Goal: Communication & Community: Ask a question

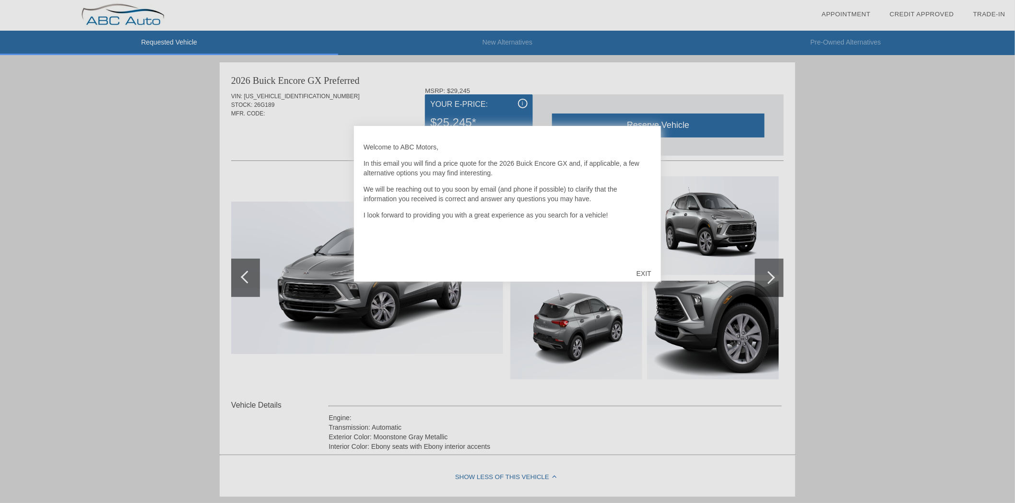
click at [640, 270] on div "EXIT" at bounding box center [644, 273] width 34 height 29
click at [649, 267] on div "EXIT" at bounding box center [644, 273] width 34 height 29
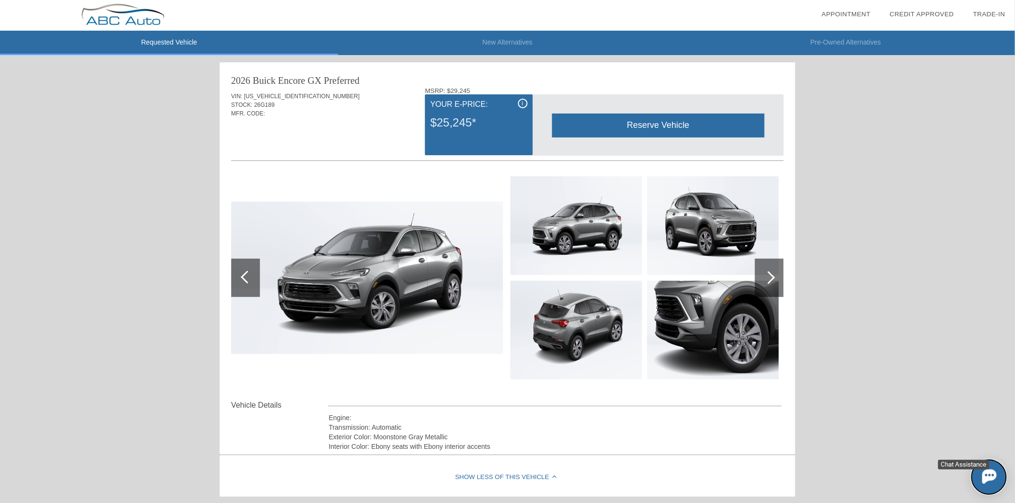
click at [989, 476] on img at bounding box center [989, 476] width 14 height 14
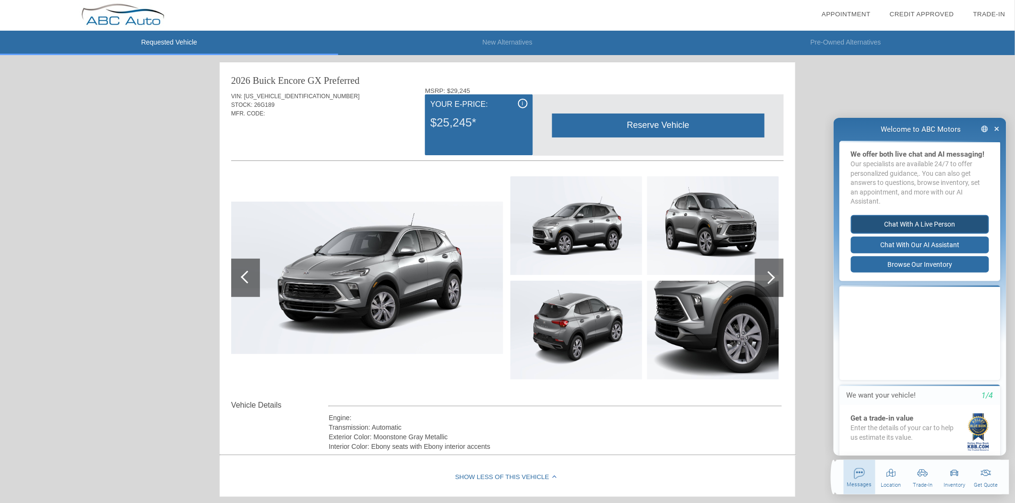
click at [915, 231] on button "Chat with a live person" at bounding box center [919, 224] width 138 height 19
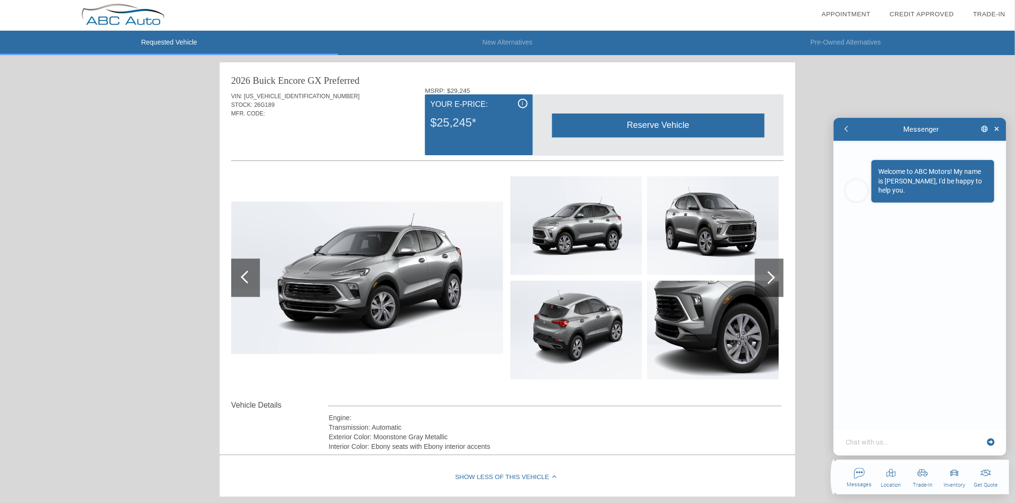
click at [877, 444] on textarea at bounding box center [913, 442] width 139 height 10
type textarea "x"
type textarea "H"
type textarea "x"
type textarea "He"
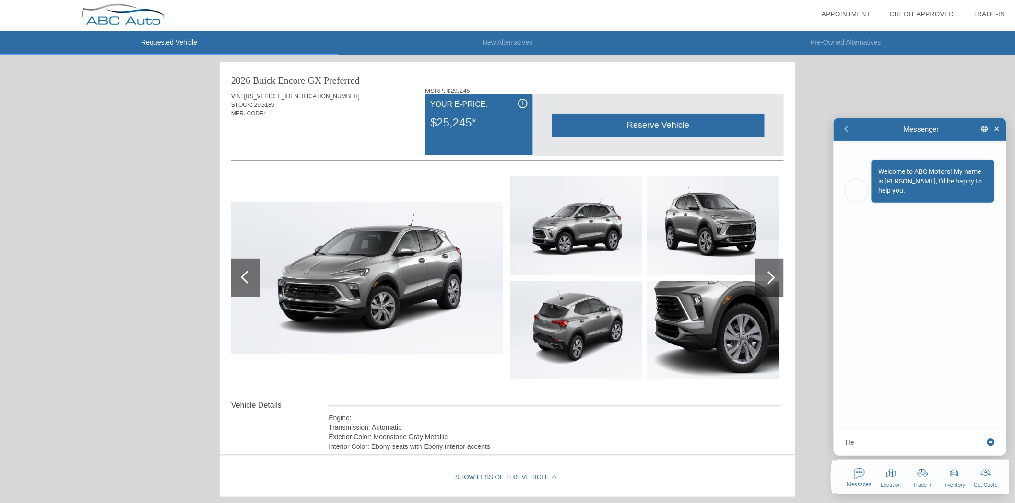
type textarea "x"
type textarea "Hey"
type textarea "x"
type textarea "Hey"
type textarea "x"
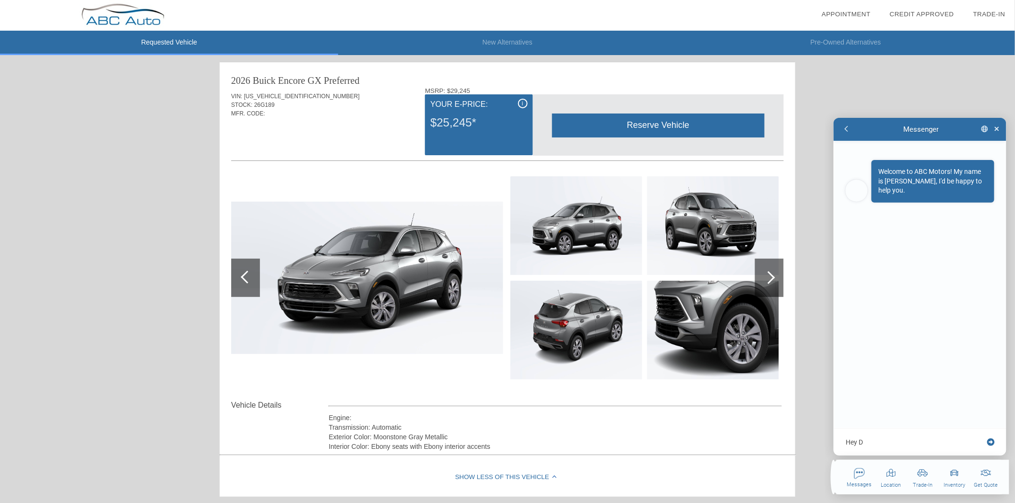
type textarea "Hey DO"
type textarea "x"
type textarea "Hey DOn"
type textarea "x"
type textarea "Hey DO"
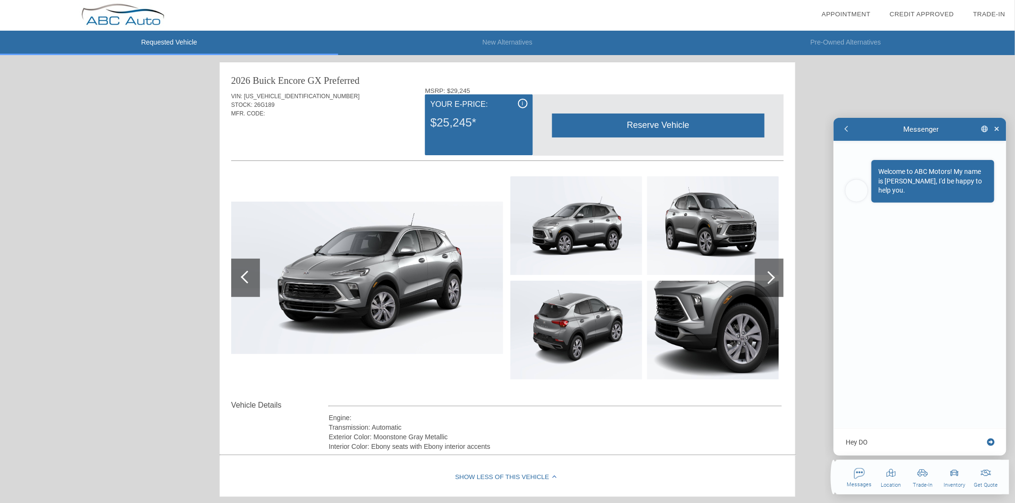
type textarea "x"
type textarea "Hey D"
type textarea "x"
type textarea "Hey Do"
type textarea "x"
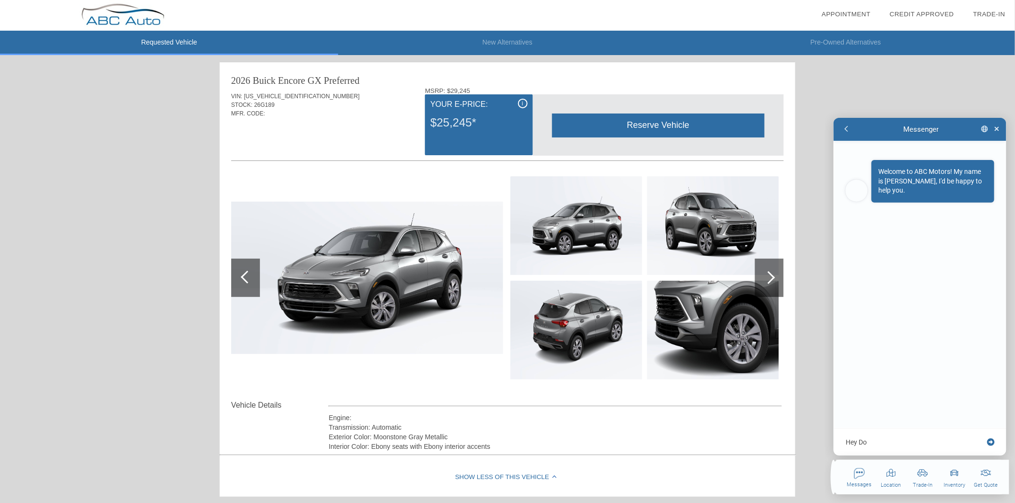
type textarea "Hey Don"
type textarea "x"
type textarea "Hey Don!"
type textarea "x"
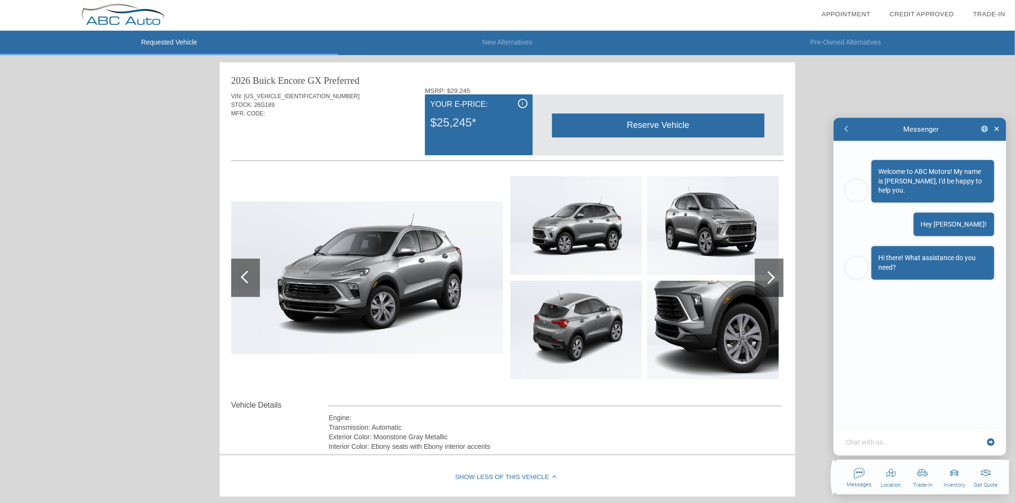
click at [876, 442] on textarea at bounding box center [913, 442] width 139 height 10
type textarea "x"
type textarea "h"
type textarea "x"
type textarea "hi"
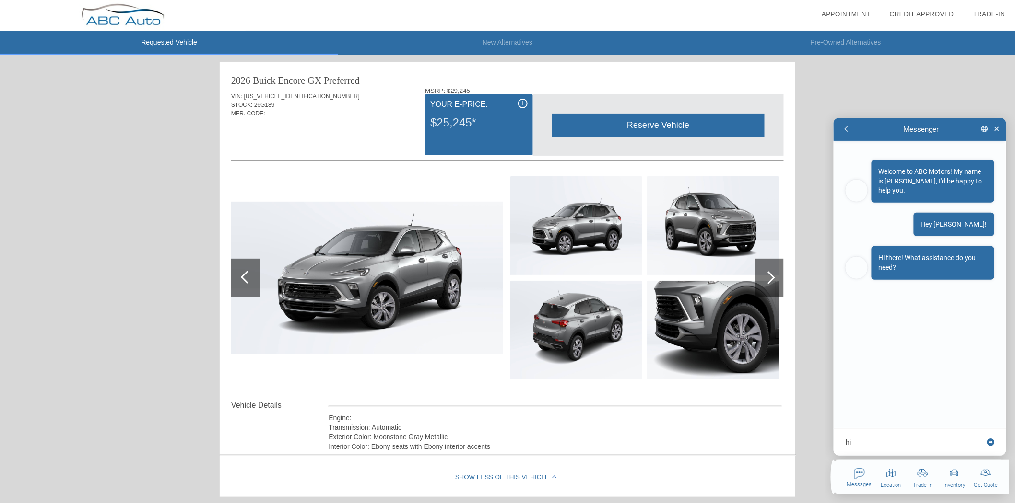
type textarea "x"
type textarea "hi"
type textarea "x"
type textarea "hi D"
type textarea "x"
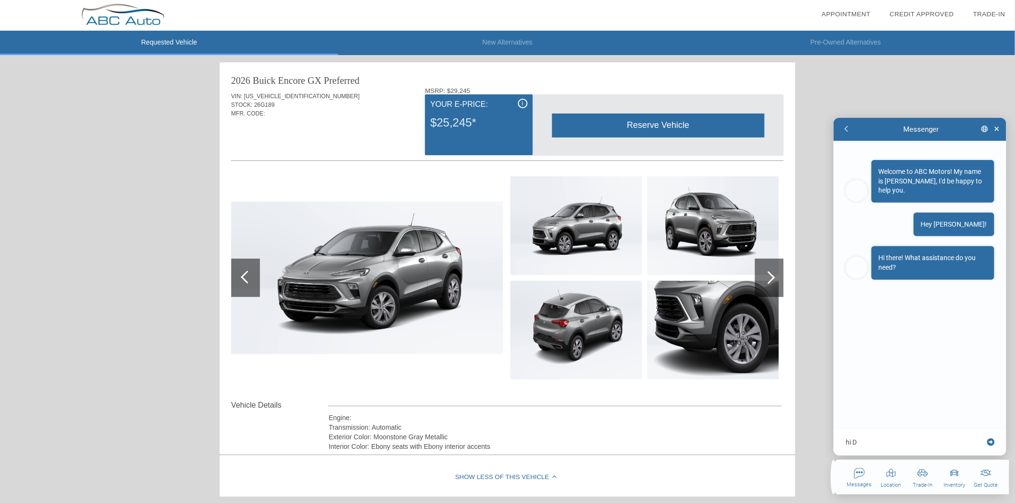
type textarea "hi Do"
type textarea "x"
type textarea "hi Don"
type textarea "x"
type textarea "hi Don"
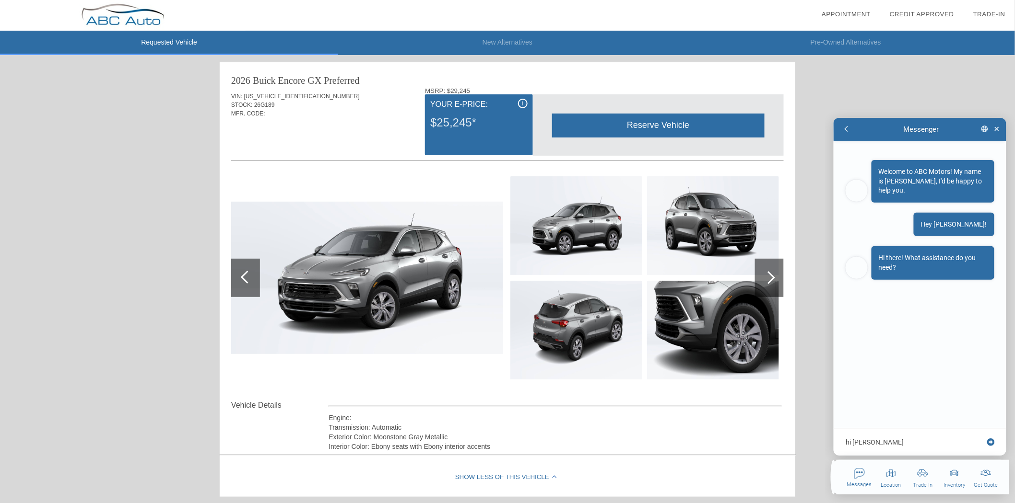
type textarea "x"
type textarea "hi Don t"
type textarea "x"
type textarea "hi Don th"
type textarea "x"
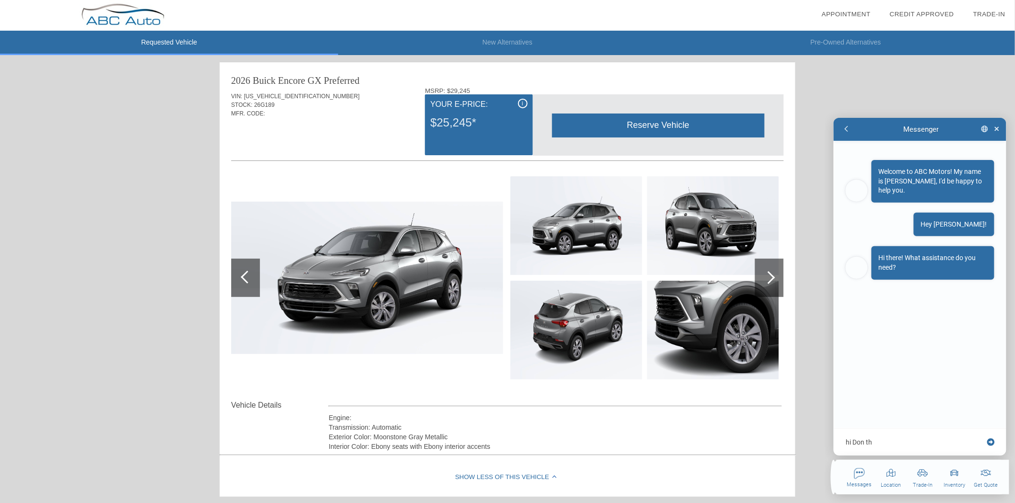
type textarea "hi Don thi"
type textarea "x"
type textarea "hi Don this"
type textarea "x"
type textarea "hi Don this"
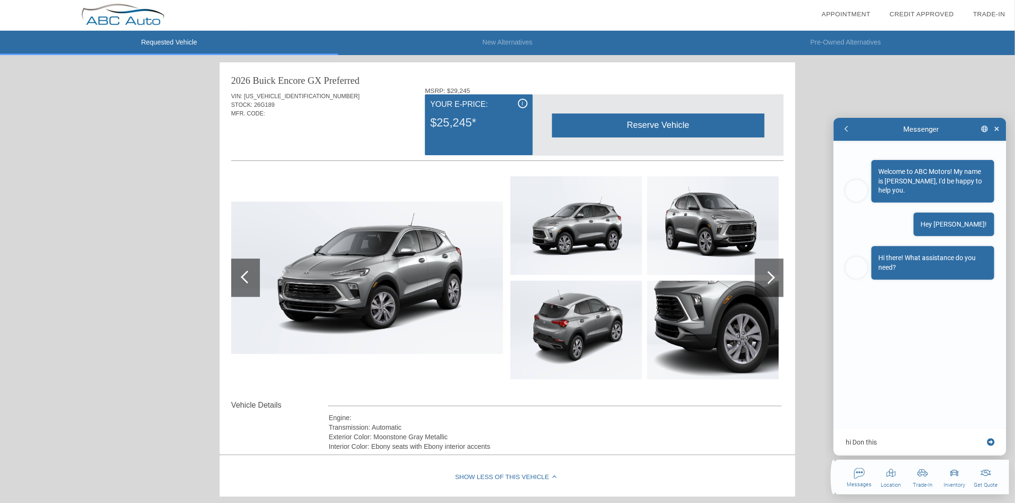
type textarea "x"
type textarea "hi Don this i"
type textarea "x"
type textarea "hi Don this is"
type textarea "x"
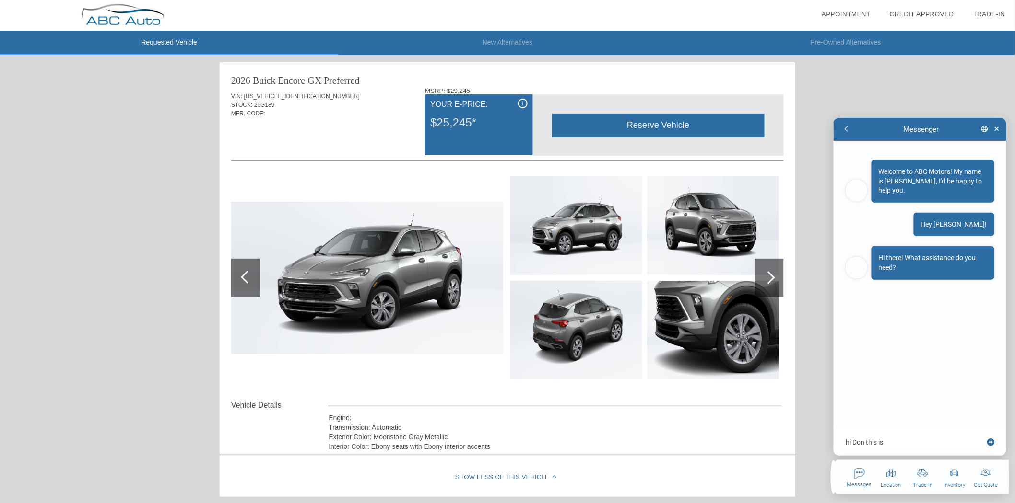
type textarea "hi Don this is"
type textarea "x"
type textarea "hi Don this is W"
type textarea "x"
type textarea "hi Don this is Wi"
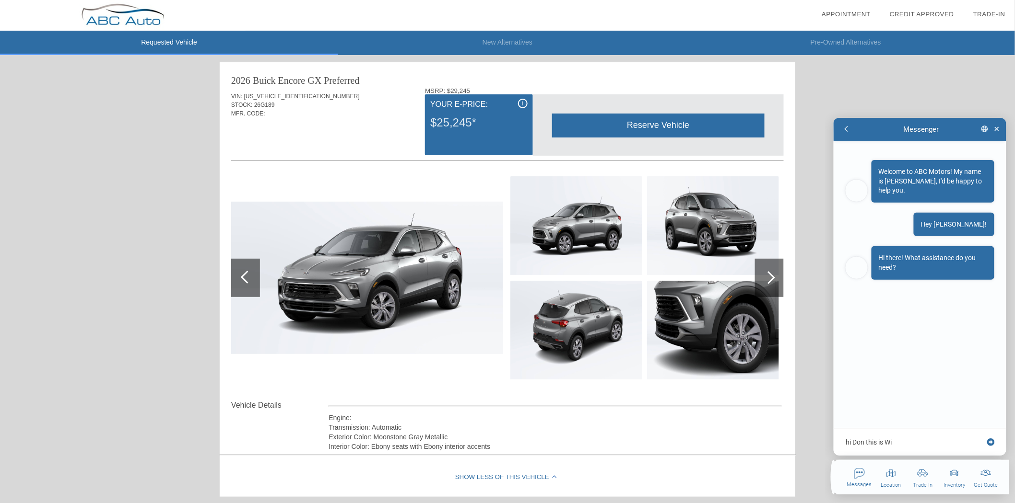
type textarea "x"
type textarea "hi Don this is Wil"
type textarea "x"
type textarea "hi Don this is Will"
type textarea "x"
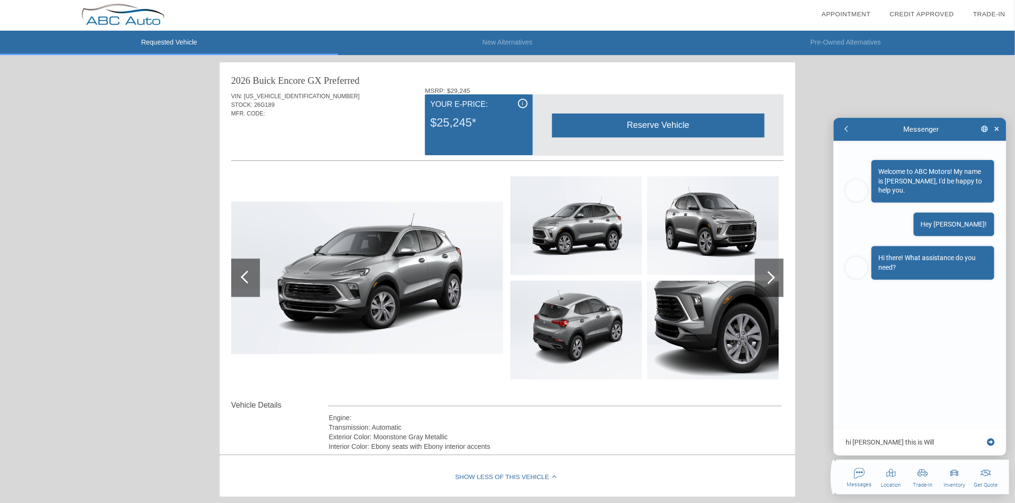
type textarea "hi Don this is Will"
type textarea "x"
type textarea "hi Don this is Will a"
type textarea "x"
type textarea "hi Don this is Will at"
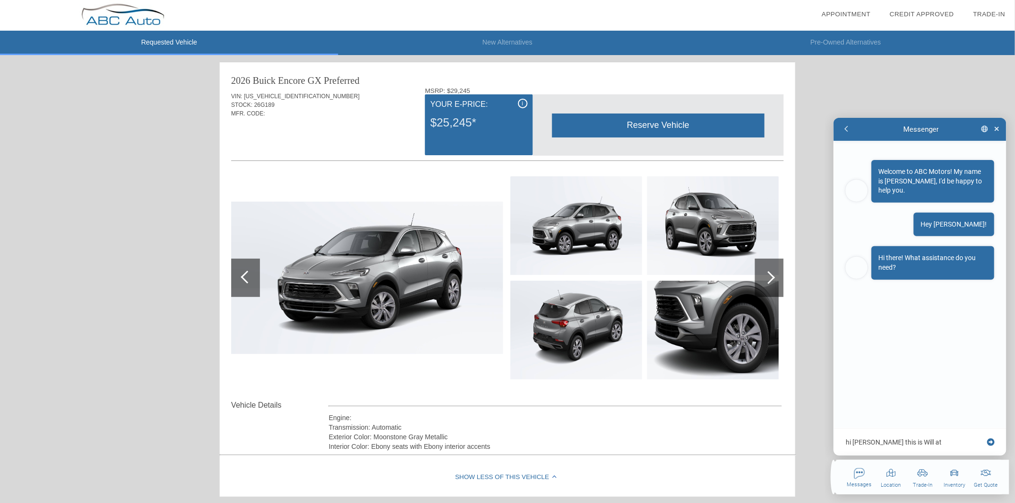
type textarea "x"
type textarea "hi Don this is Will at"
type textarea "x"
type textarea "hi Don this is Will at D"
type textarea "x"
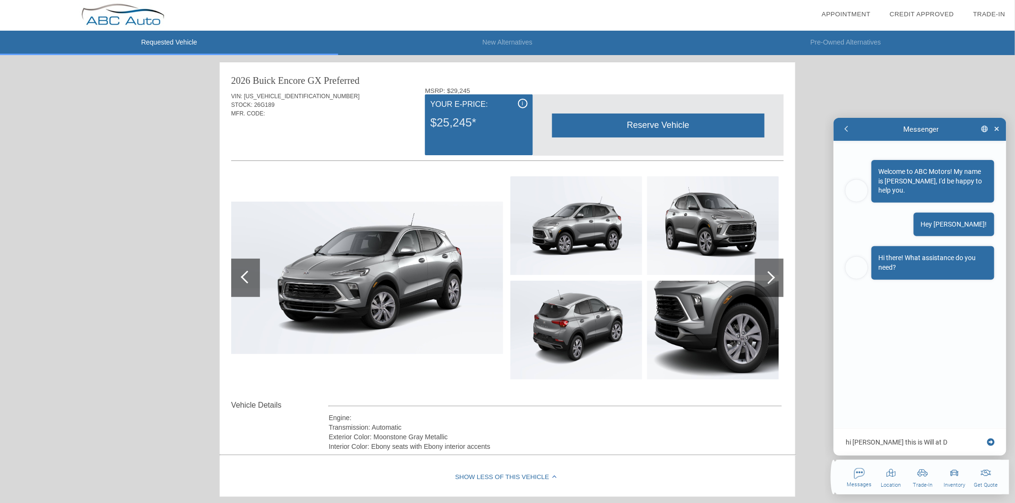
type textarea "hi Don this is Will at DA"
type textarea "x"
type textarea "hi Don this is Will at DAS"
type textarea "x"
type textarea "hi Don this is Will at DAS"
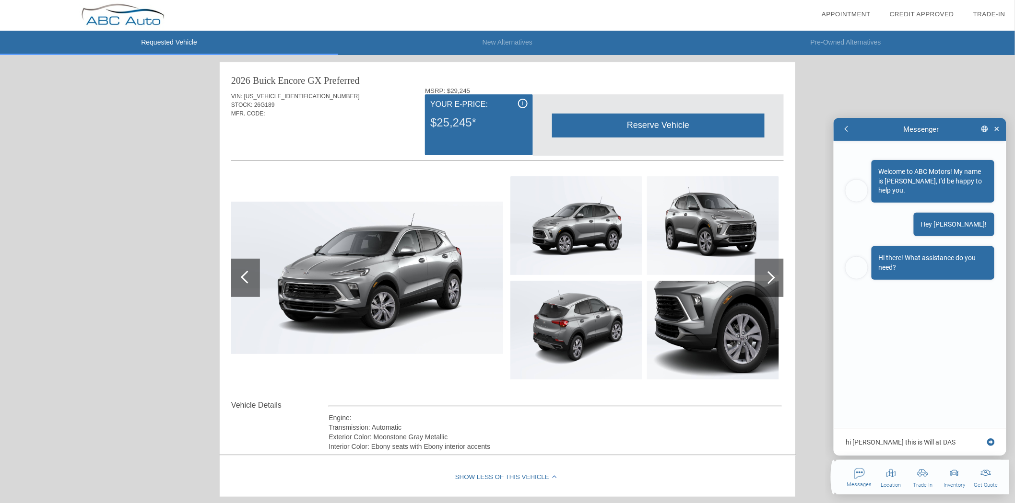
type textarea "x"
type textarea "hi Don this is Will at DAS i"
type textarea "x"
type textarea "hi Don this is Will at DAS i"
type textarea "x"
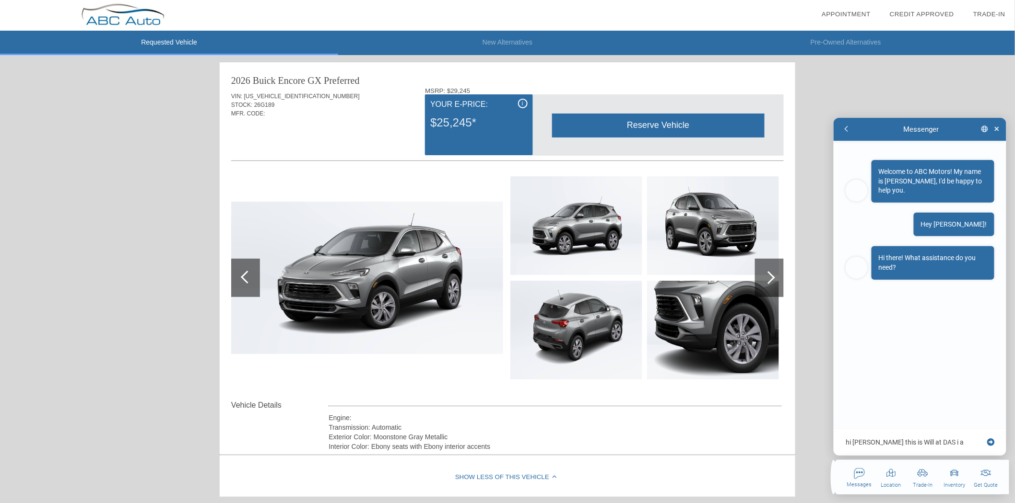
type textarea "hi Don this is Will at DAS i am"
type textarea "x"
type textarea "hi Don this is Will at DAS i am"
type textarea "x"
type textarea "hi Don this is Will at DAS i am ru"
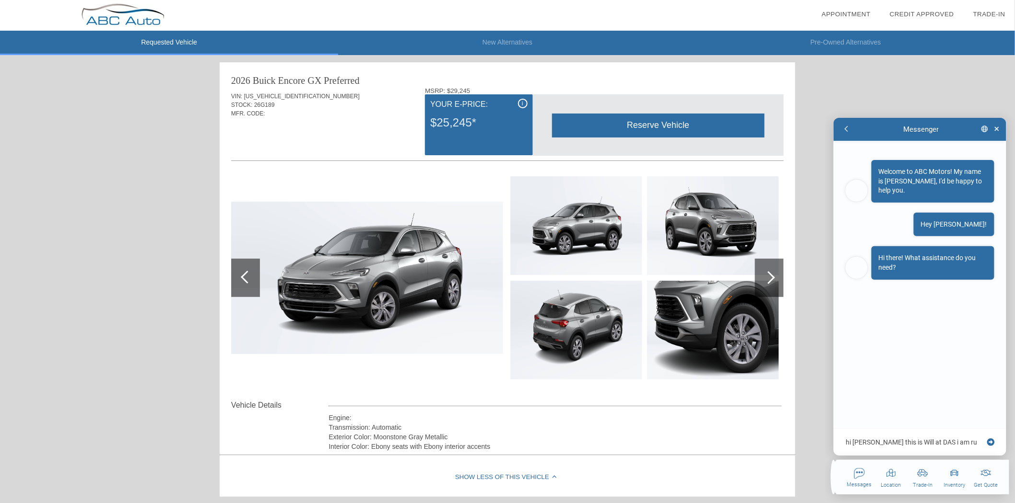
type textarea "x"
type textarea "hi Don this is Will at DAS i am run"
type textarea "x"
type textarea "hi Don this is Will at DAS i am runn"
type textarea "x"
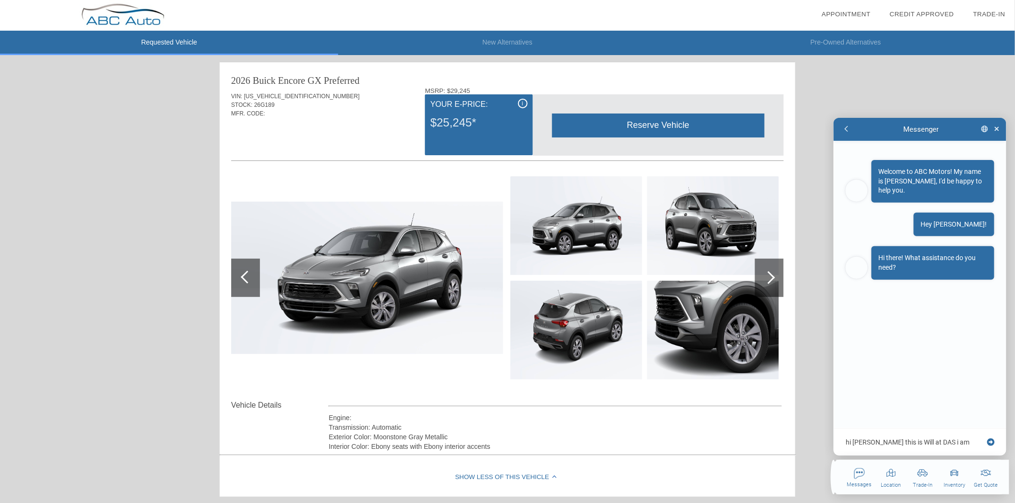
type textarea "hi Don this is Will at DAS i am runni"
type textarea "x"
type textarea "hi Don this is Will at DAS i am runnin"
type textarea "x"
type textarea "hi Don this is Will at DAS i am running"
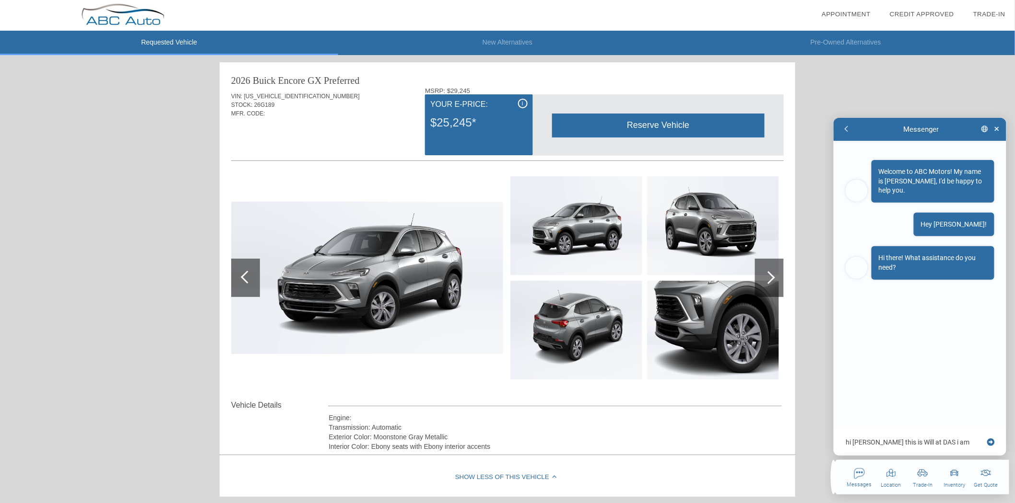
type textarea "x"
type textarea "hi Don this is Will at DAS i am running"
type textarea "x"
type textarea "hi Don this is Will at DAS i am running a"
type textarea "x"
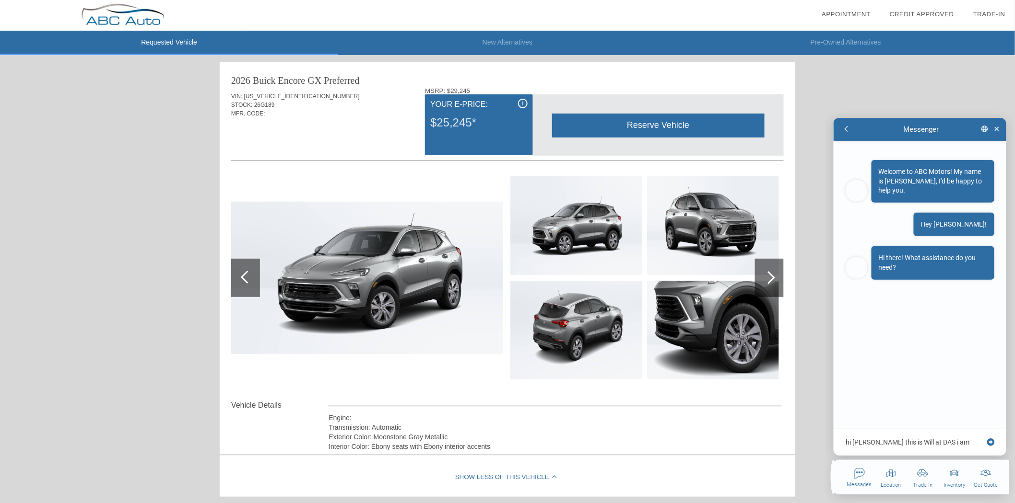
type textarea "hi Don this is Will at DAS i am running a"
type textarea "x"
type textarea "hi Don this is Will at DAS i am running a t"
type textarea "x"
type textarea "hi Don this is Will at DAS i am running a te"
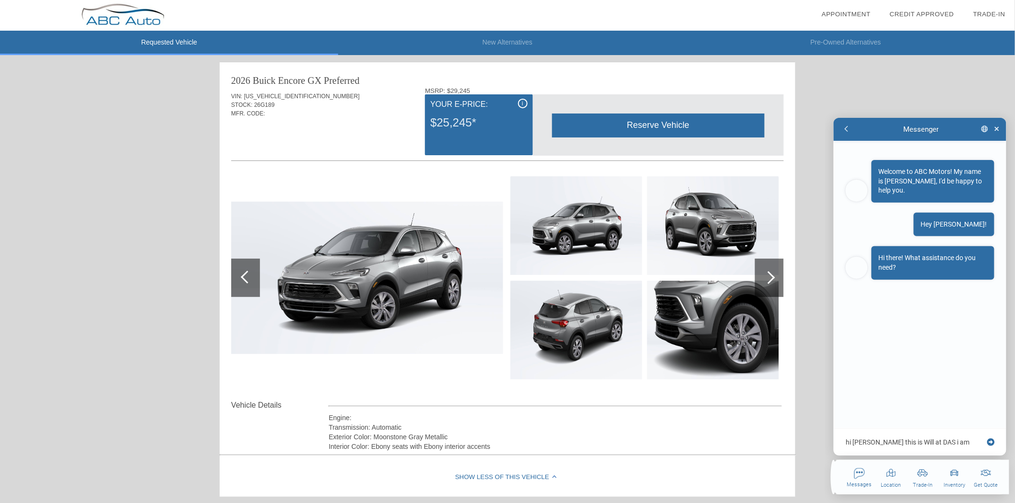
type textarea "x"
type textarea "hi Don this is Will at DAS i am running a tes"
type textarea "x"
type textarea "hi Don this is Will at DAS i am running a test"
type textarea "x"
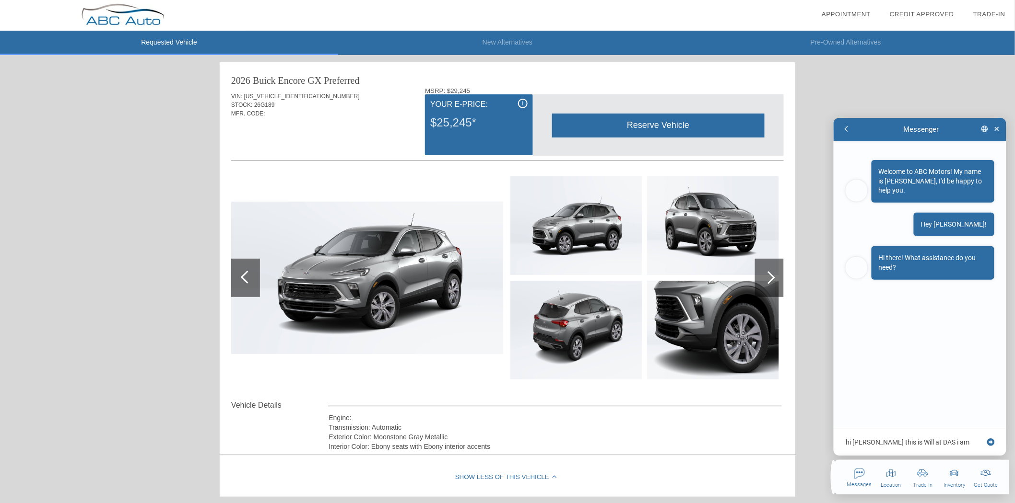
type textarea "hi Don this is Will at DAS i am running a test"
type textarea "x"
type textarea "hi Don this is Will at DAS i am running a test a"
type textarea "x"
type textarea "hi Don this is Will at DAS i am running a test an"
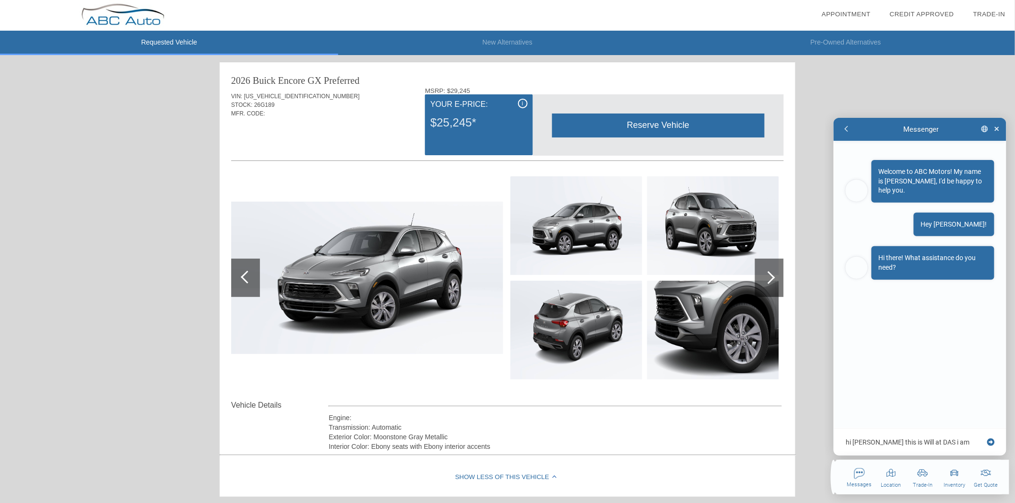
type textarea "x"
type textarea "hi Don this is Will at DAS i am running a test and"
type textarea "x"
type textarea "hi Don this is Will at DAS i am running a test and"
type textarea "x"
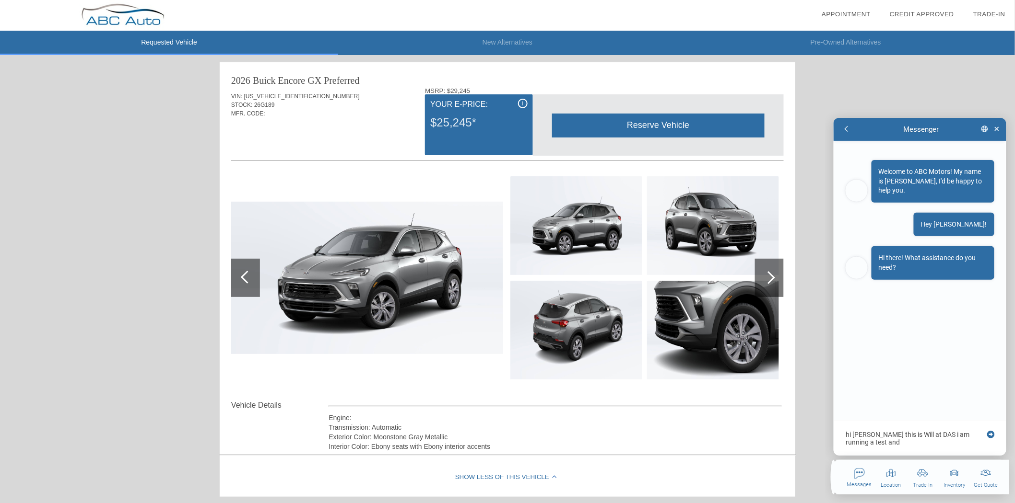
type textarea "hi Don this is Will at DAS i am running a test and i"
type textarea "x"
type textarea "hi Don this is Will at DAS i am running a test and i"
type textarea "x"
type textarea "hi Don this is Will at DAS i am running a test and i a"
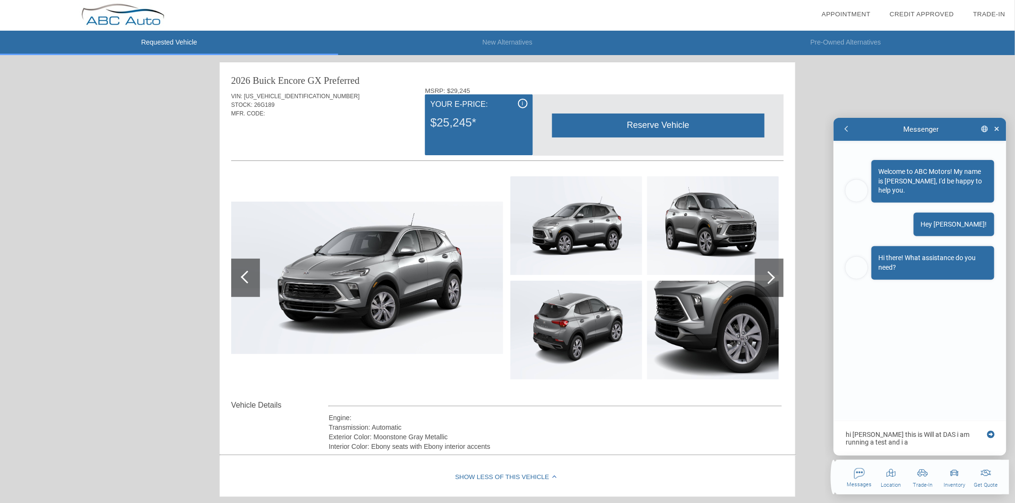
type textarea "x"
type textarea "hi Don this is Will at DAS i am running a test and i am"
type textarea "x"
type textarea "hi Don this is Will at DAS i am running a test and i am"
type textarea "x"
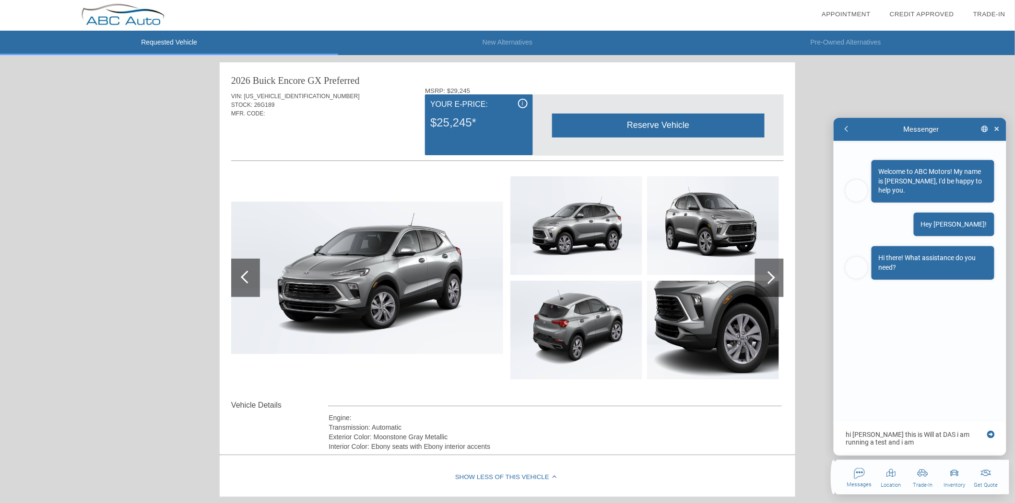
type textarea "hi Don this is Will at DAS i am running a test and i am h"
type textarea "x"
type textarea "hi Don this is Will at DAS i am running a test and i am ho"
type textarea "x"
type textarea "hi Don this is Will at DAS i am running a test and i am hop"
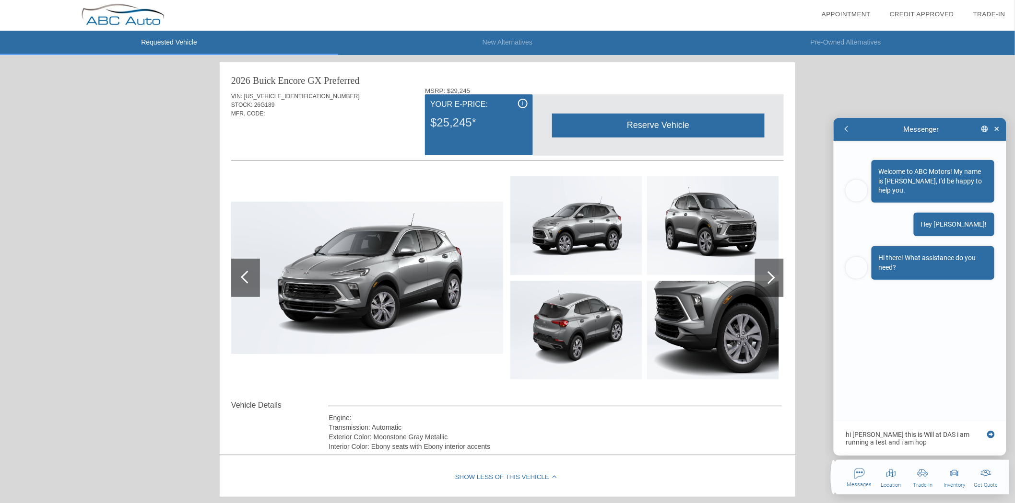
type textarea "x"
type textarea "hi Don this is Will at DAS i am running a test and i am hopi"
type textarea "x"
type textarea "hi Don this is Will at DAS i am running a test and i am hopin"
type textarea "x"
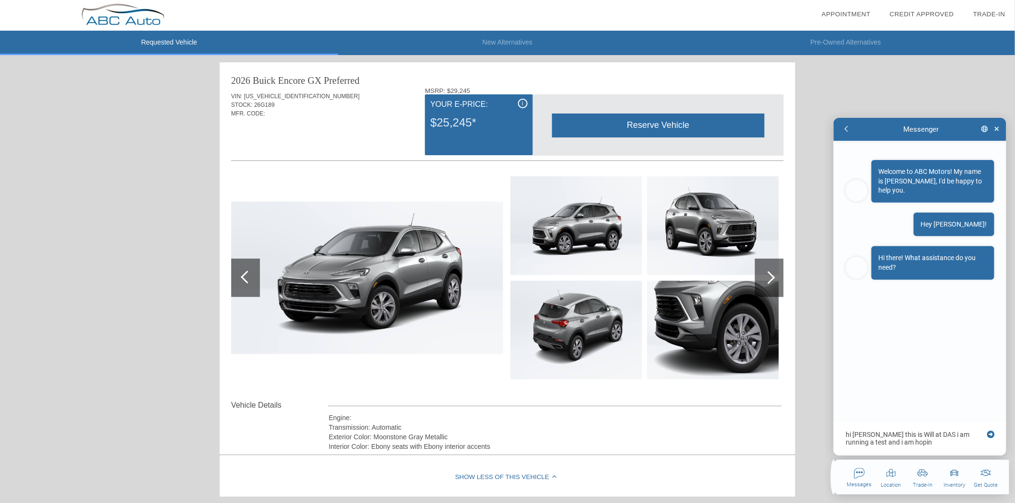
type textarea "hi Don this is Will at DAS i am running a test and i am hoping"
type textarea "x"
type textarea "hi Don this is Will at DAS i am running a test and i am hoping"
type textarea "x"
type textarea "hi Don this is Will at DAS i am running a test and i am hoping y"
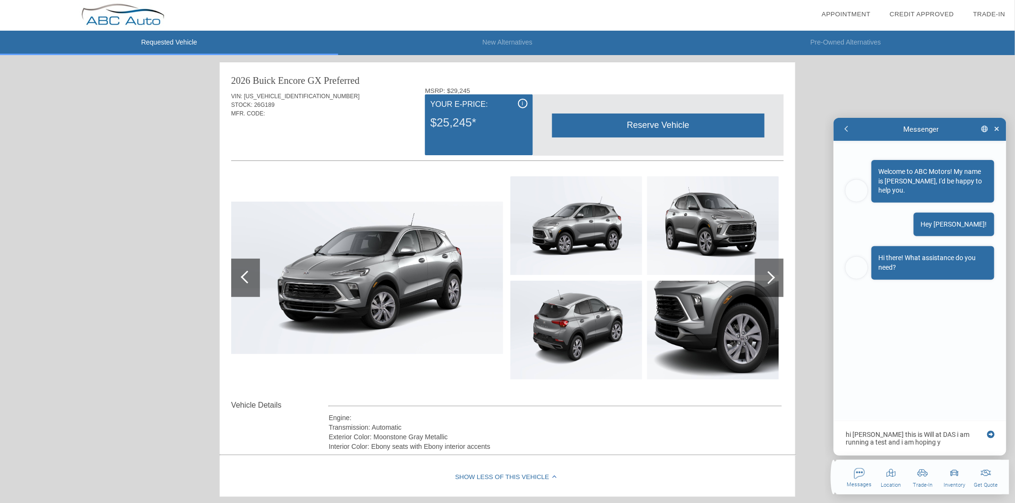
type textarea "x"
type textarea "hi Don this is Will at DAS i am running a test and i am hoping yo"
type textarea "x"
type textarea "hi Don this is Will at DAS i am running a test and i am hoping you"
type textarea "x"
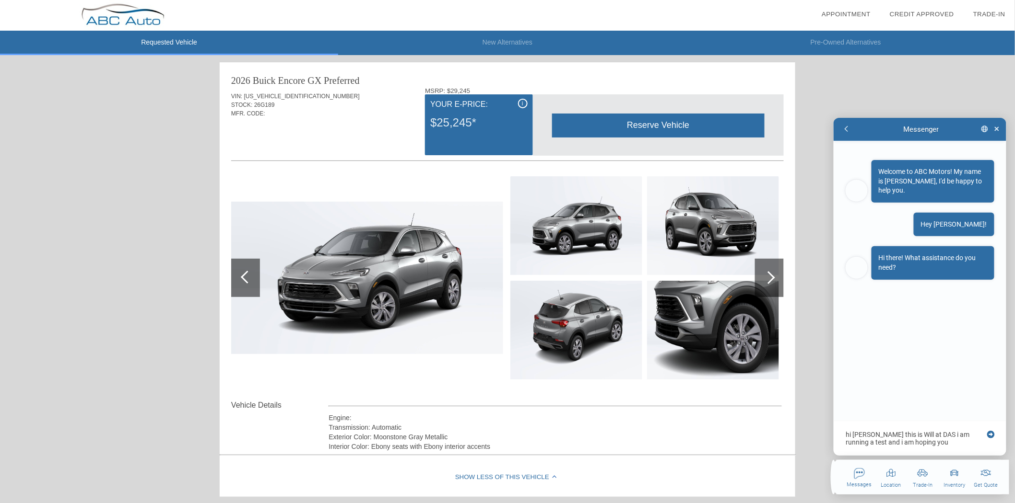
type textarea "hi Don this is Will at DAS i am running a test and i am hoping you"
type textarea "x"
type textarea "hi Don this is Will at DAS i am running a test and i am hoping you c"
type textarea "x"
type textarea "hi Don this is Will at DAS i am running a test and i am hoping you ca"
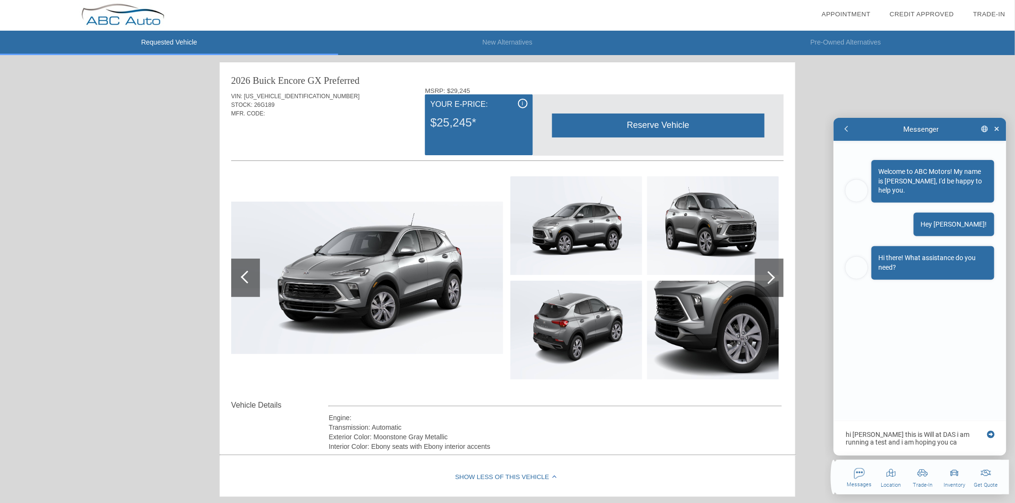
type textarea "x"
type textarea "hi Don this is Will at DAS i am running a test and i am hoping you can"
type textarea "x"
type textarea "hi Don this is Will at DAS i am running a test and i am hoping you can"
type textarea "x"
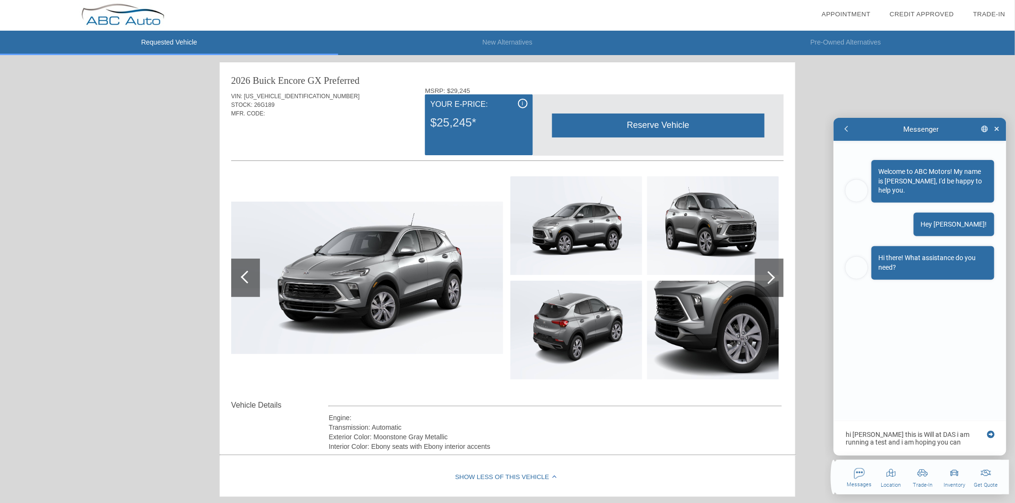
type textarea "hi Don this is Will at DAS i am running a test and i am hoping you can h"
type textarea "x"
type textarea "hi Don this is Will at DAS i am running a test and i am hoping you can he"
type textarea "x"
type textarea "hi Don this is Will at DAS i am running a test and i am hoping you can hel"
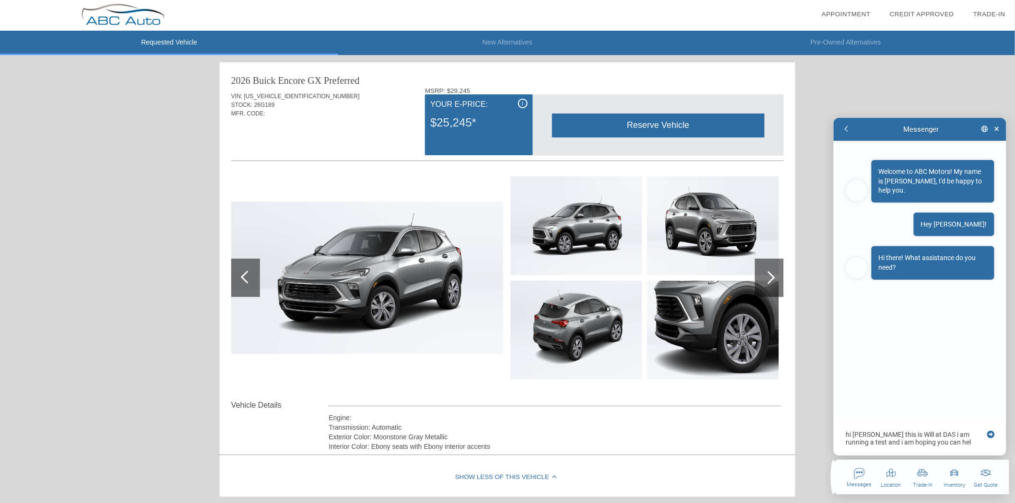
type textarea "x"
type textarea "hi Don this is Will at DAS i am running a test and i am hoping you can help"
type textarea "x"
type textarea "hi Don this is Will at DAS i am running a test and i am hoping you can help"
type textarea "x"
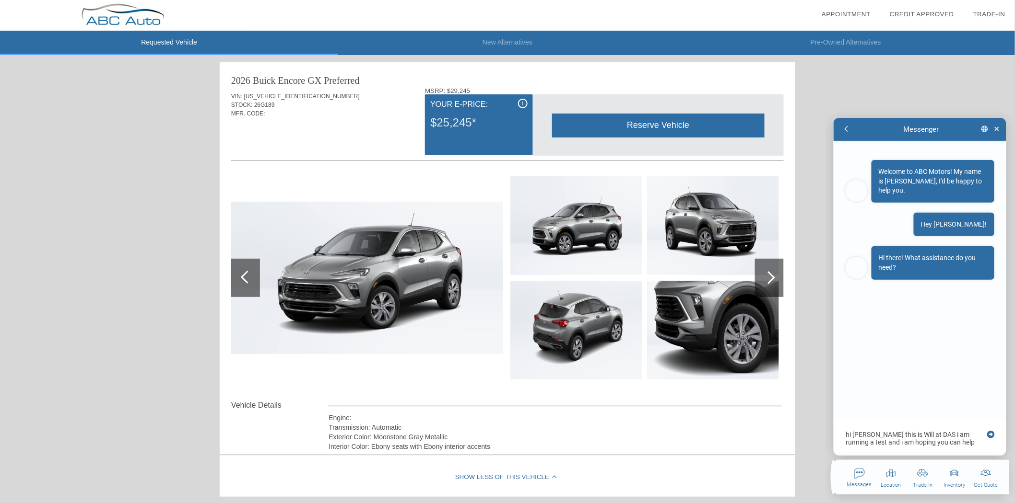
type textarea "hi Don this is Will at DAS i am running a test and i am hoping you can help m"
type textarea "x"
type textarea "hi Don this is Will at DAS i am running a test and i am hoping you can help me"
type textarea "x"
type textarea "hi Don this is Will at DAS i am running a test and i am hoping you can help me"
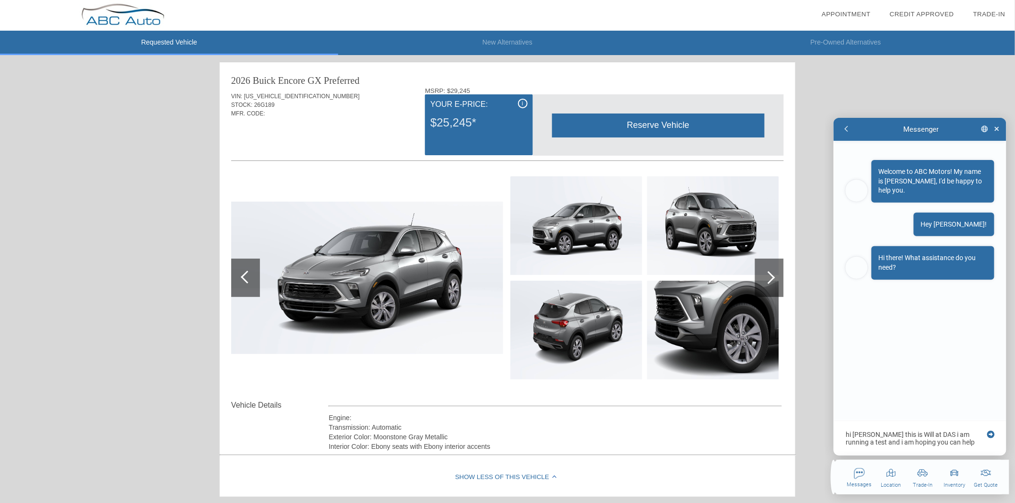
type textarea "x"
type textarea "hi Don this is Will at DAS i am running a test and i am hoping you can help me o"
type textarea "x"
type textarea "hi Don this is Will at DAS i am running a test and i am hoping you can help me …"
type textarea "x"
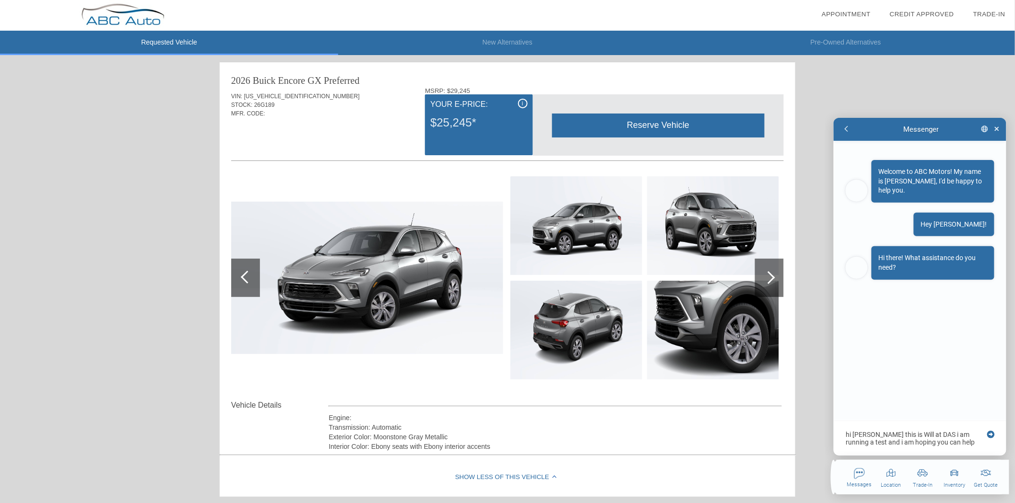
type textarea "hi Don this is Will at DAS i am running a test and i am hoping you can help me …"
type textarea "x"
type textarea "hi Don this is Will at DAS i am running a test and i am hoping you can help me …"
type textarea "x"
type textarea "hi Don this is Will at DAS i am running a test and i am hoping you can help me …"
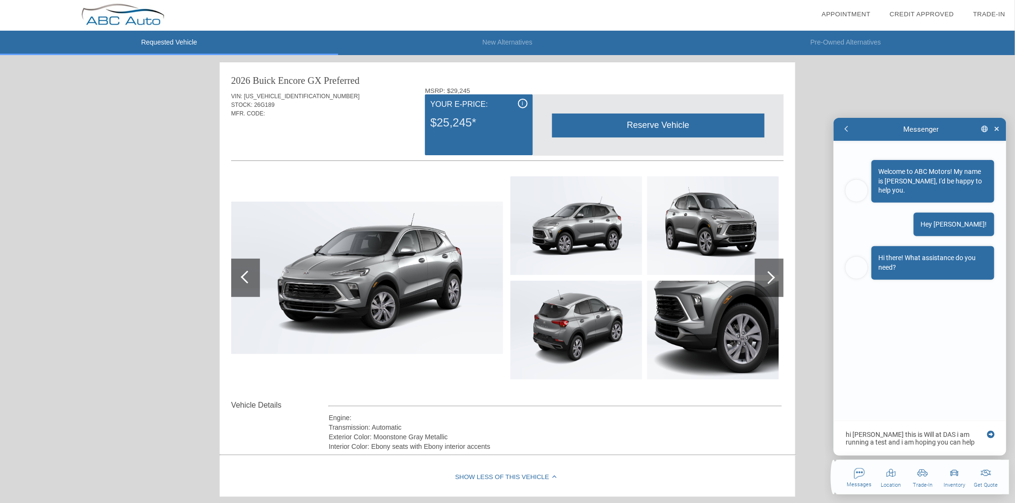
type textarea "x"
type textarea "hi Don this is Will at DAS i am running a test and i am hoping you can help me …"
type textarea "x"
type textarea "hi Don this is Will at DAS i am running a test and i am hoping you can help me …"
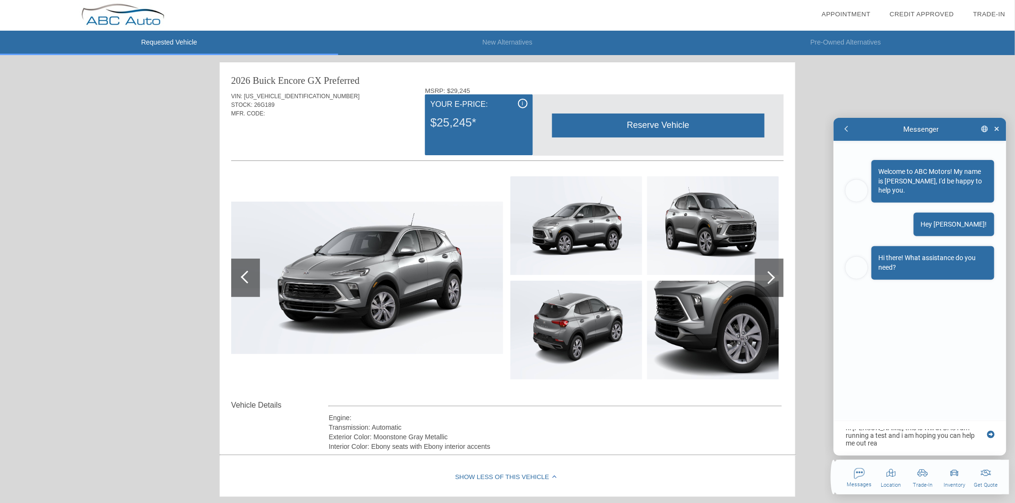
type textarea "x"
type textarea "hi Don this is Will at DAS i am running a test and i am hoping you can help me …"
type textarea "x"
type textarea "hi Don this is Will at DAS i am running a test and i am hoping you can help me …"
type textarea "x"
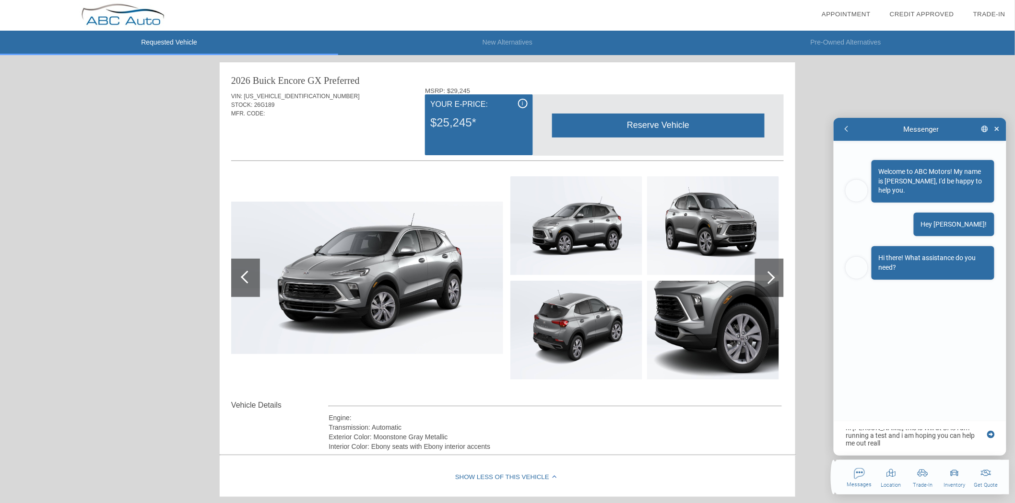
type textarea "hi Don this is Will at DAS i am running a test and i am hoping you can help me …"
type textarea "x"
type textarea "hi Don this is Will at DAS i am running a test and i am hoping you can help me …"
click at [871, 443] on textarea "hi Don this is Will at DAS i am running a test and i am hoping you can help me …" at bounding box center [913, 434] width 139 height 25
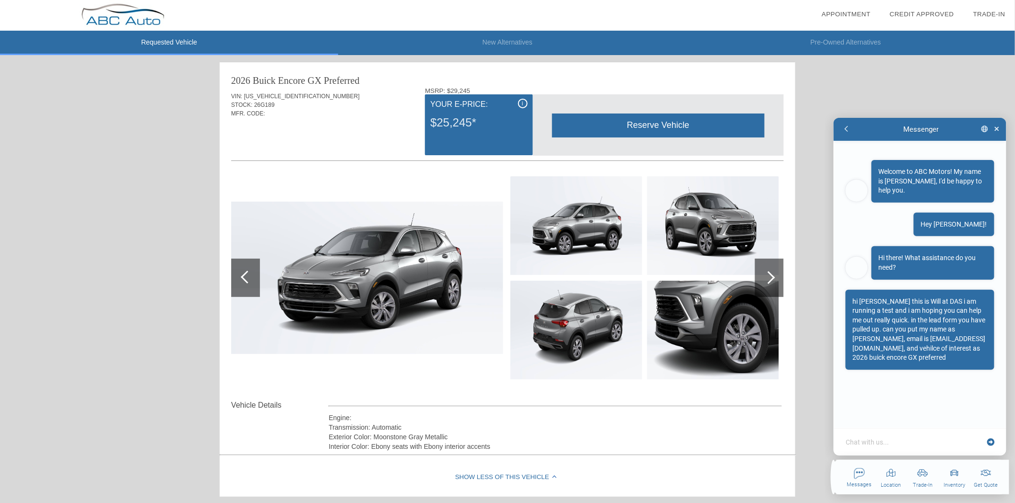
click at [913, 447] on div "Chat with us..." at bounding box center [919, 441] width 173 height 27
click at [921, 438] on textarea at bounding box center [913, 442] width 139 height 10
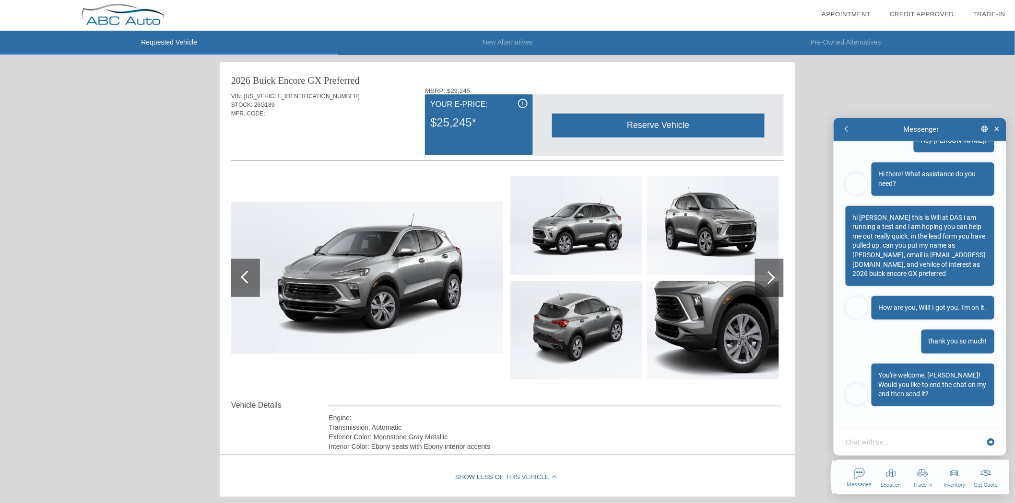
click at [894, 445] on textarea at bounding box center [913, 442] width 139 height 10
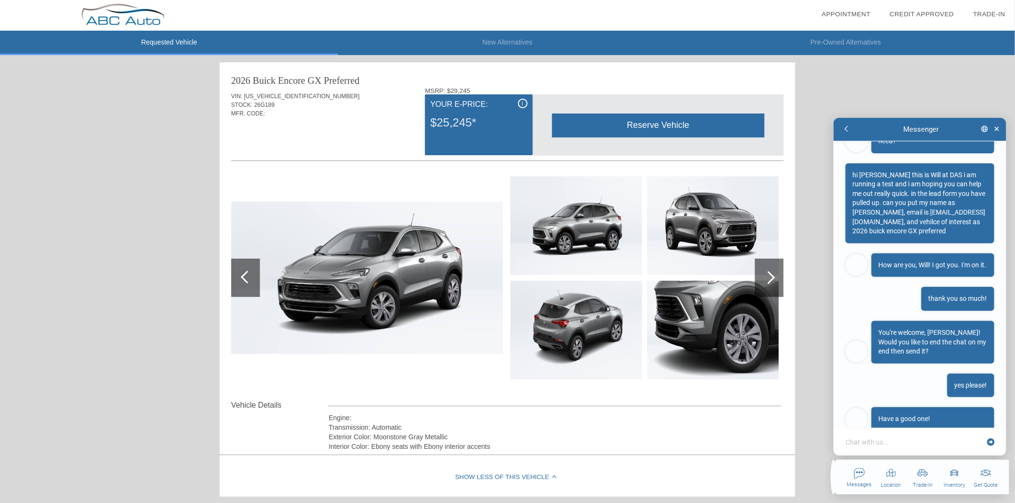
scroll to position [160, 0]
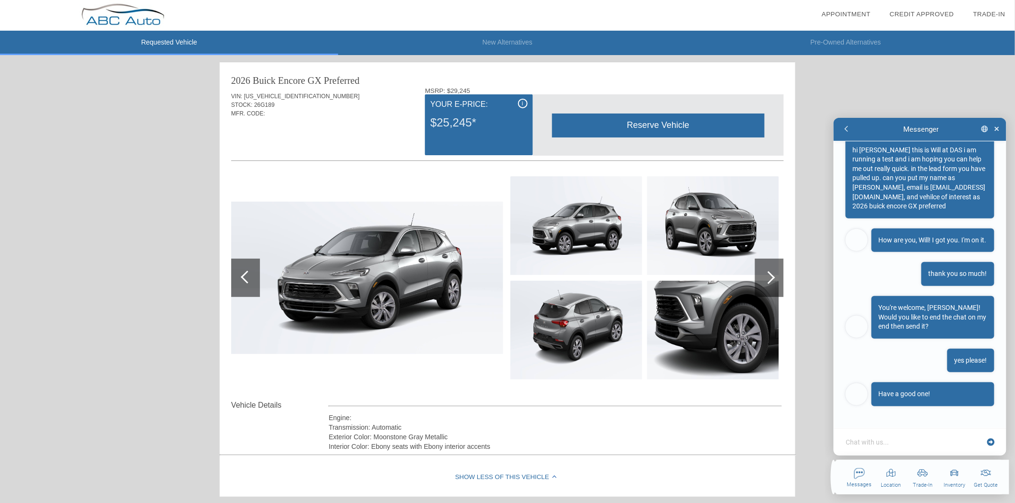
click at [910, 434] on div "Chat with us..." at bounding box center [919, 441] width 173 height 27
click at [910, 442] on textarea at bounding box center [913, 442] width 139 height 10
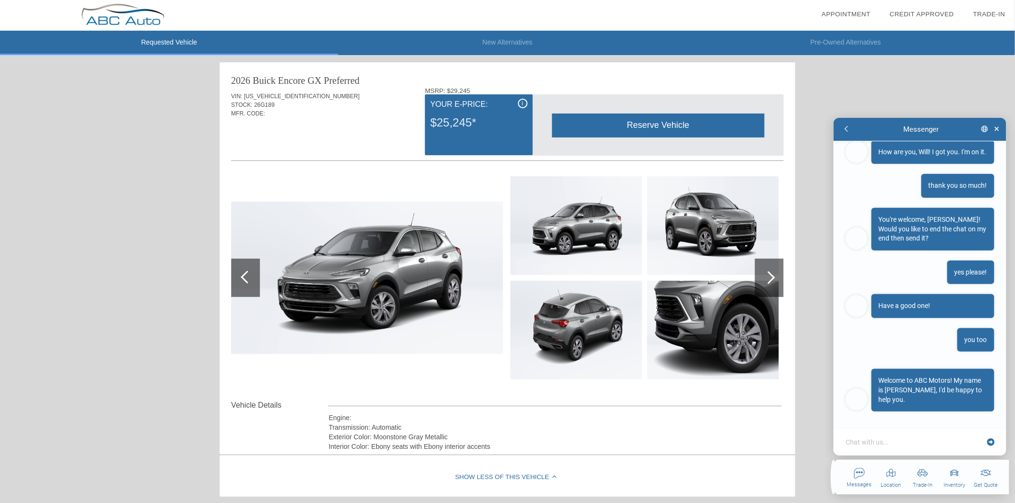
scroll to position [254, 0]
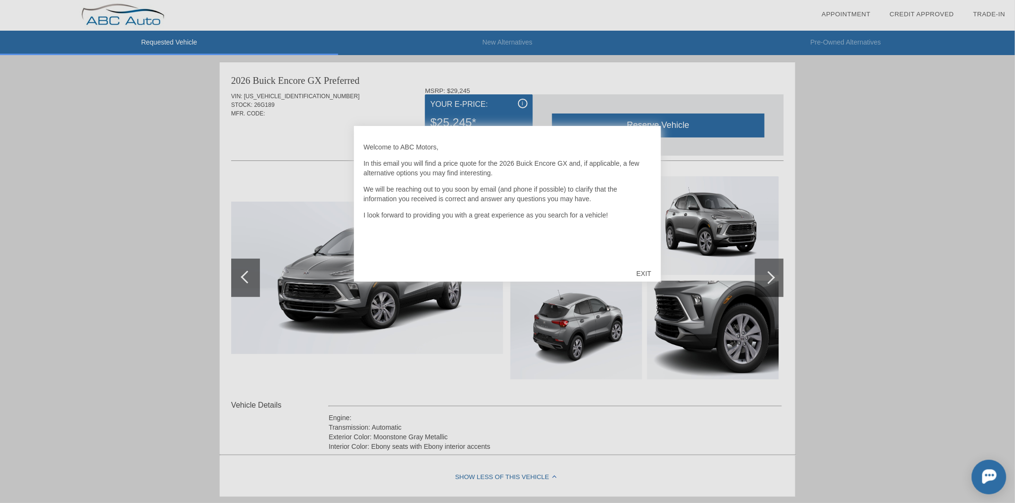
drag, startPoint x: 984, startPoint y: 0, endPoint x: 826, endPoint y: 144, distance: 214.2
click at [826, 144] on div at bounding box center [507, 251] width 1015 height 503
click at [645, 265] on div "EXIT" at bounding box center [644, 273] width 34 height 29
